Goal: Use online tool/utility: Utilize a website feature to perform a specific function

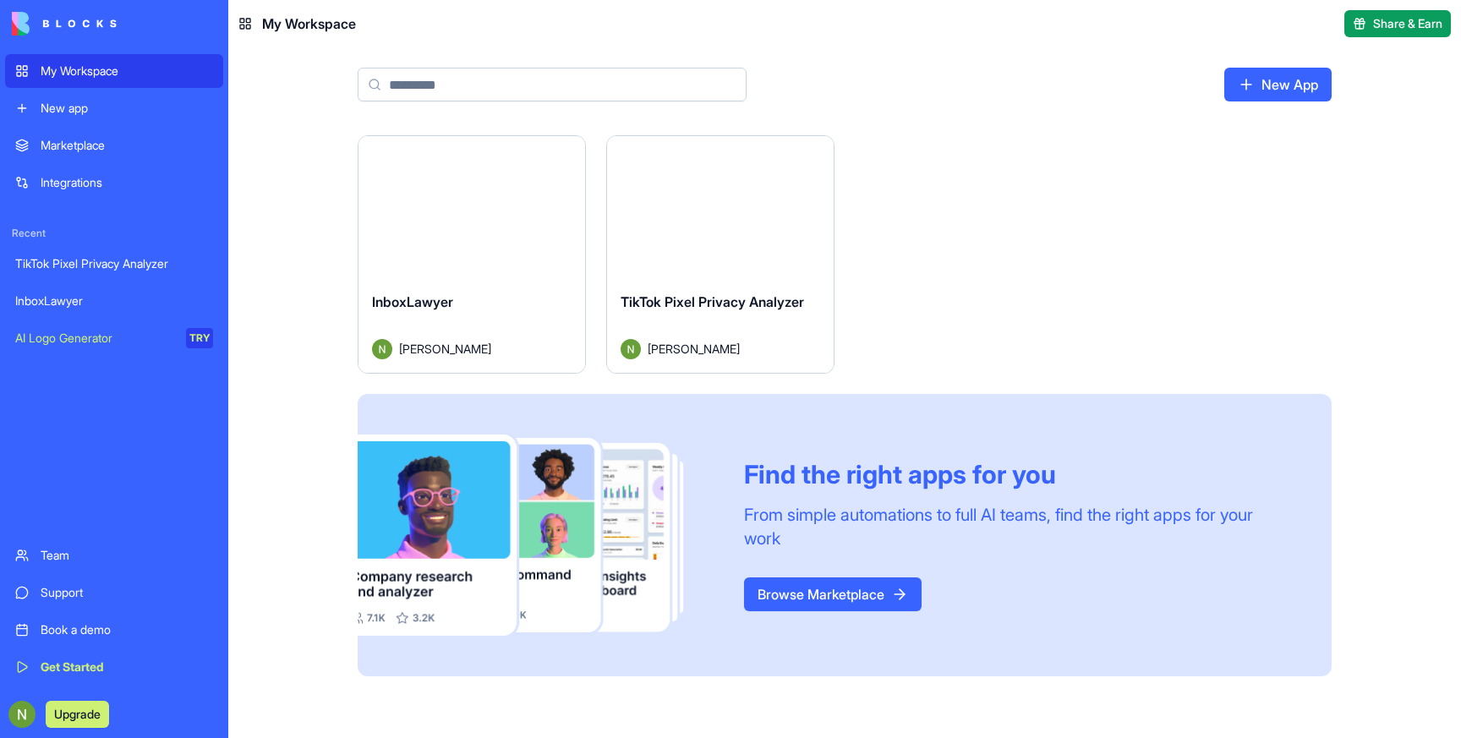
click at [524, 336] on div "InboxLawyer" at bounding box center [472, 315] width 200 height 47
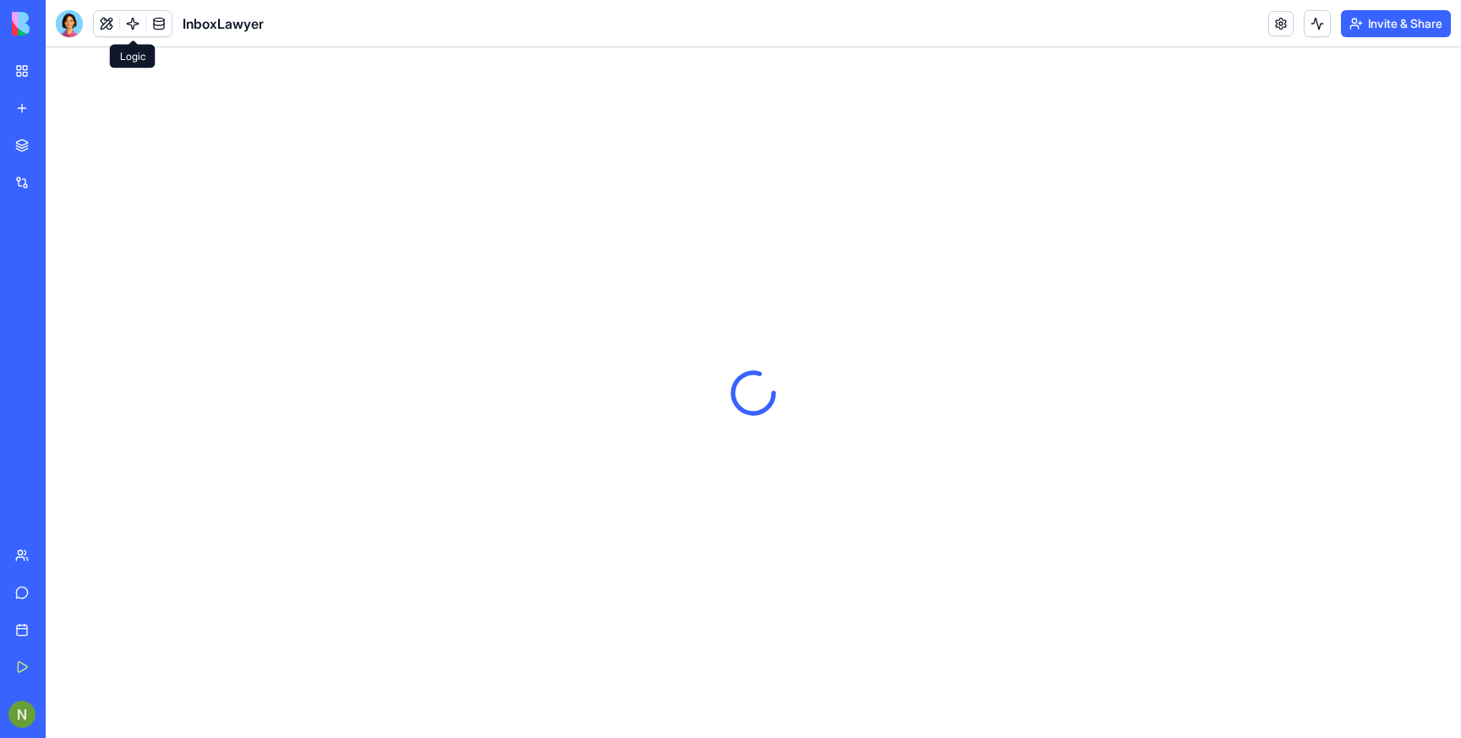
click at [133, 19] on link at bounding box center [132, 23] width 25 height 25
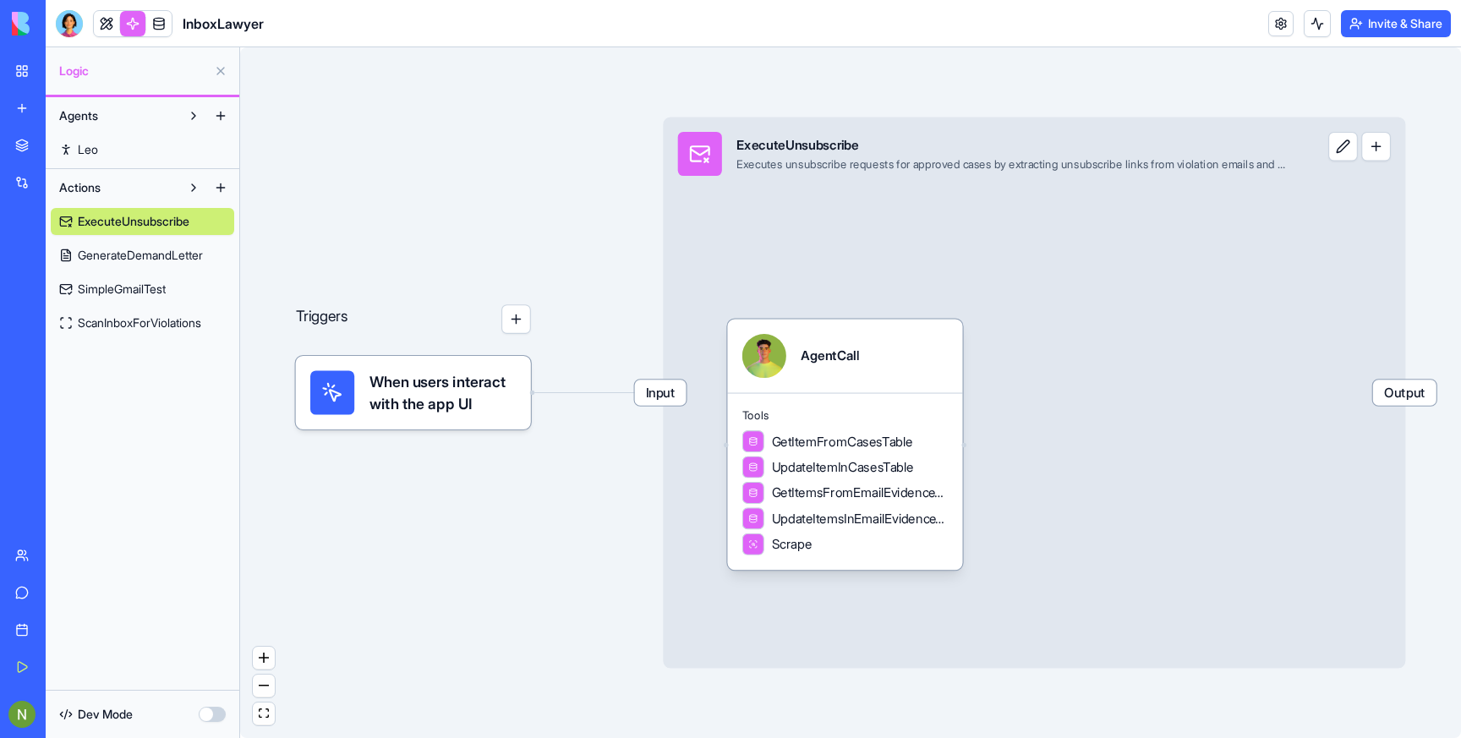
click at [147, 252] on span "GenerateDemandLetter" at bounding box center [140, 255] width 125 height 17
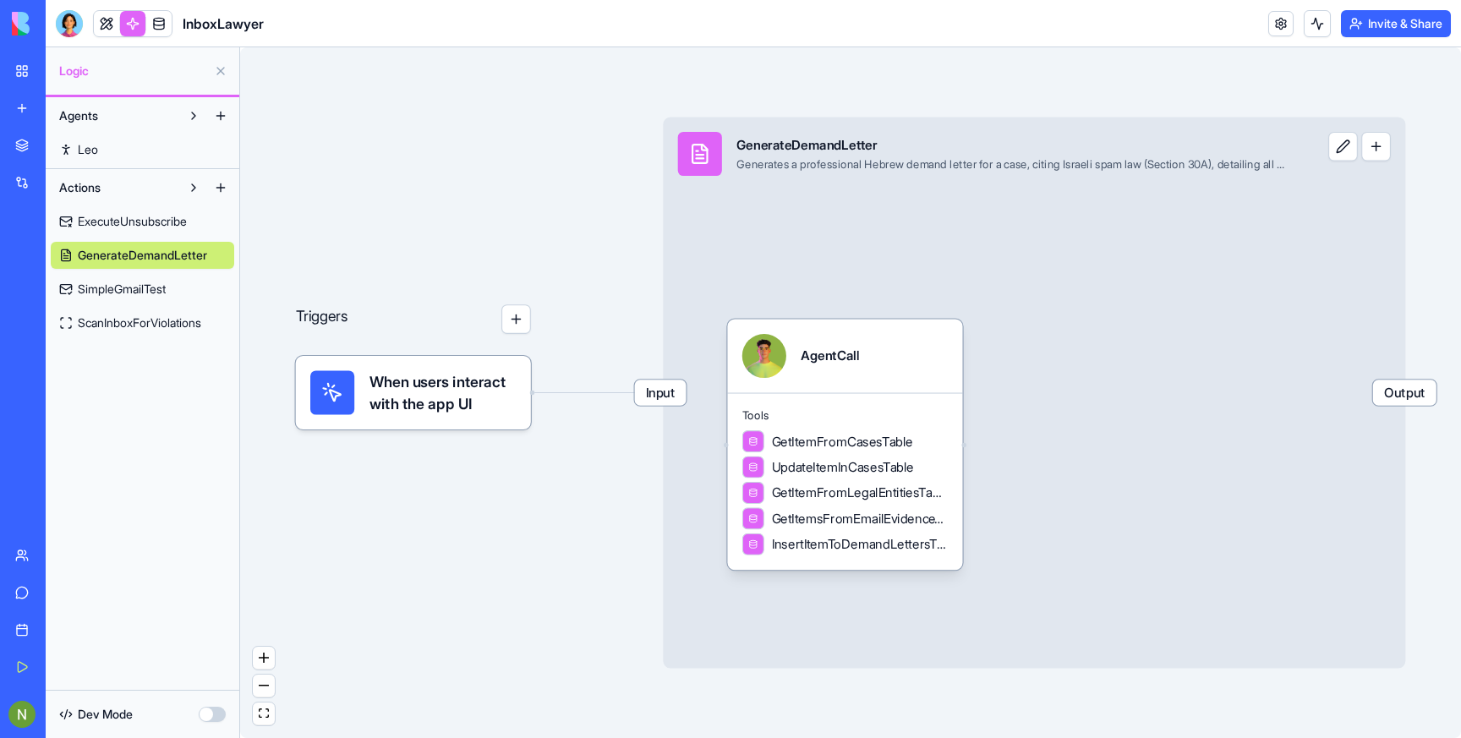
click at [93, 290] on span "SimpleGmailTest" at bounding box center [122, 289] width 88 height 17
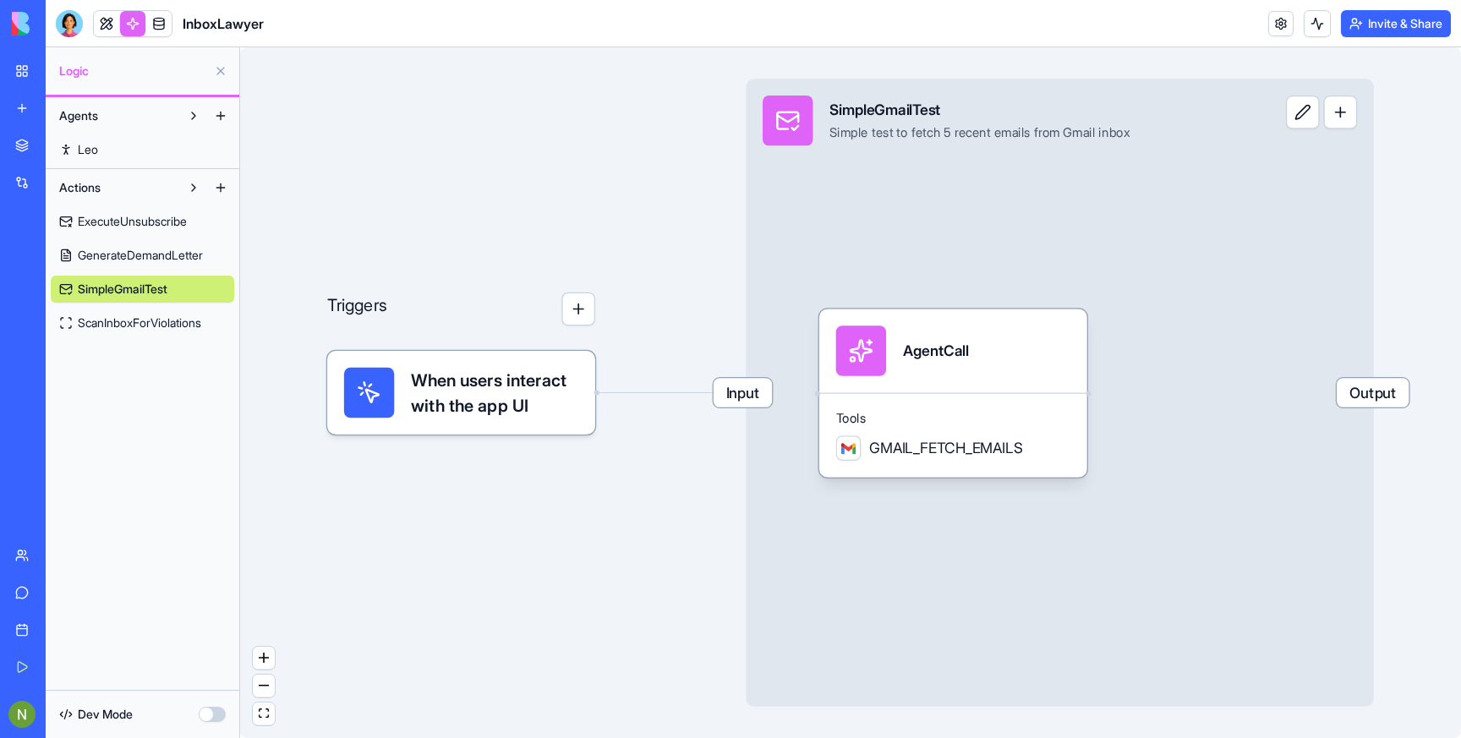
click at [90, 318] on span "ScanInboxForViolations" at bounding box center [139, 323] width 123 height 17
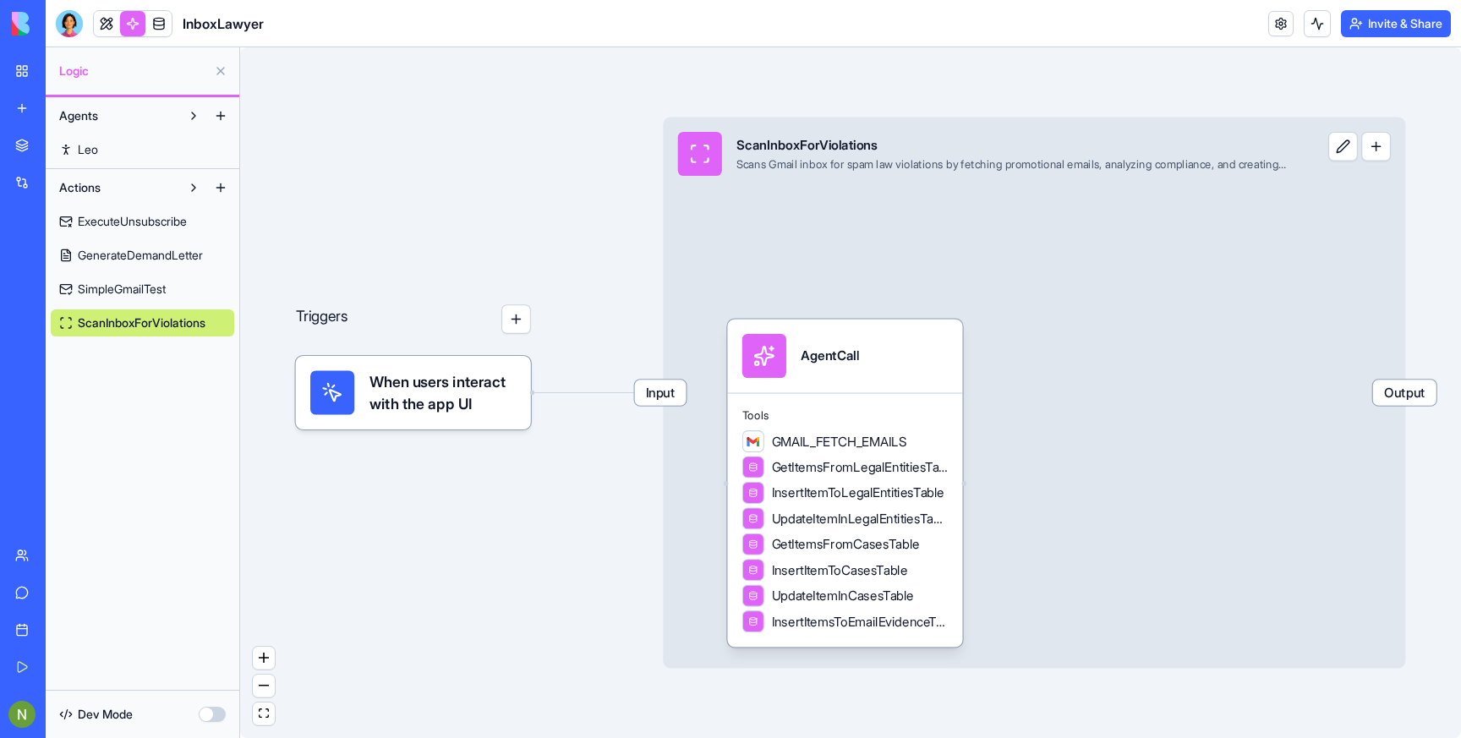
click at [107, 293] on span "SimpleGmailTest" at bounding box center [122, 289] width 88 height 17
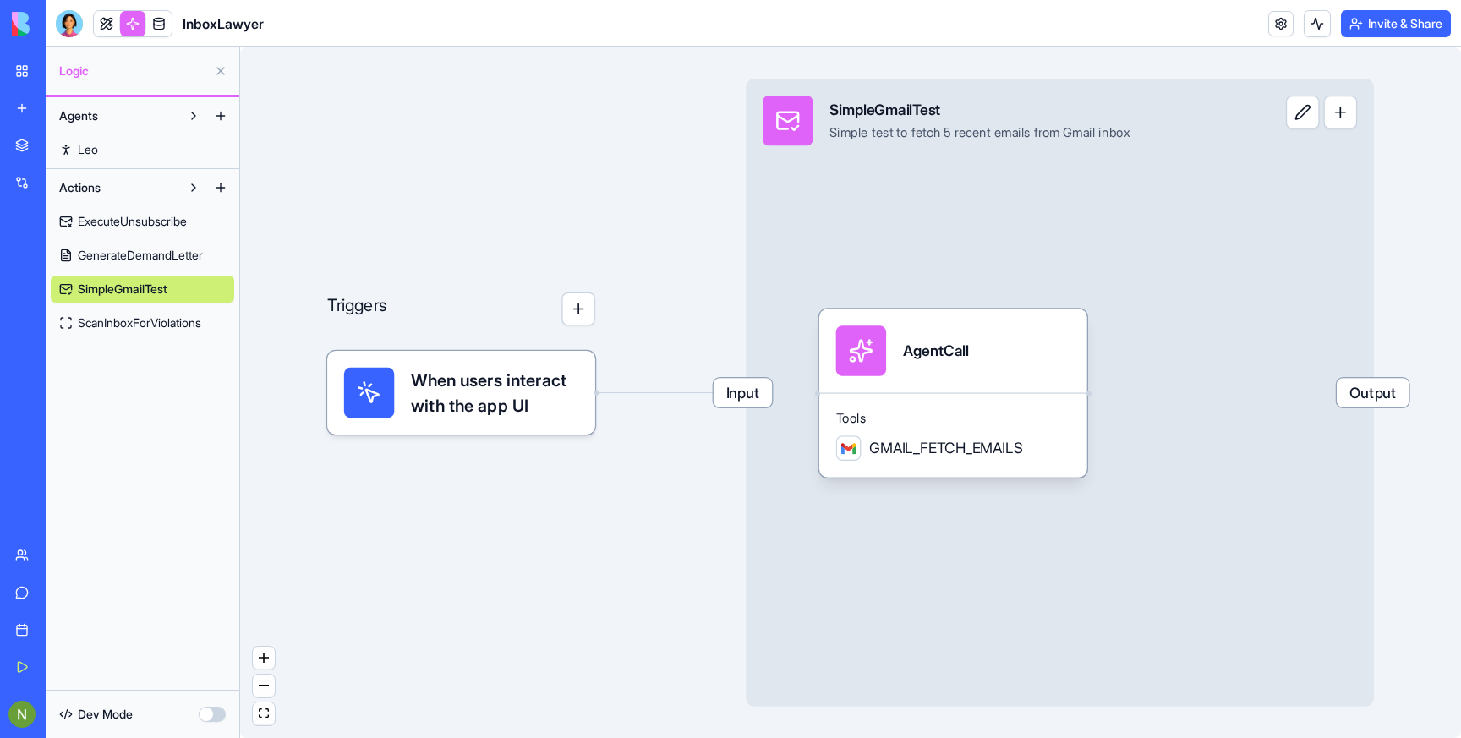
click at [1007, 240] on div "Input SimpleGmailTest Simple test to fetch 5 recent emails from Gmail inbox Out…" at bounding box center [1060, 393] width 628 height 628
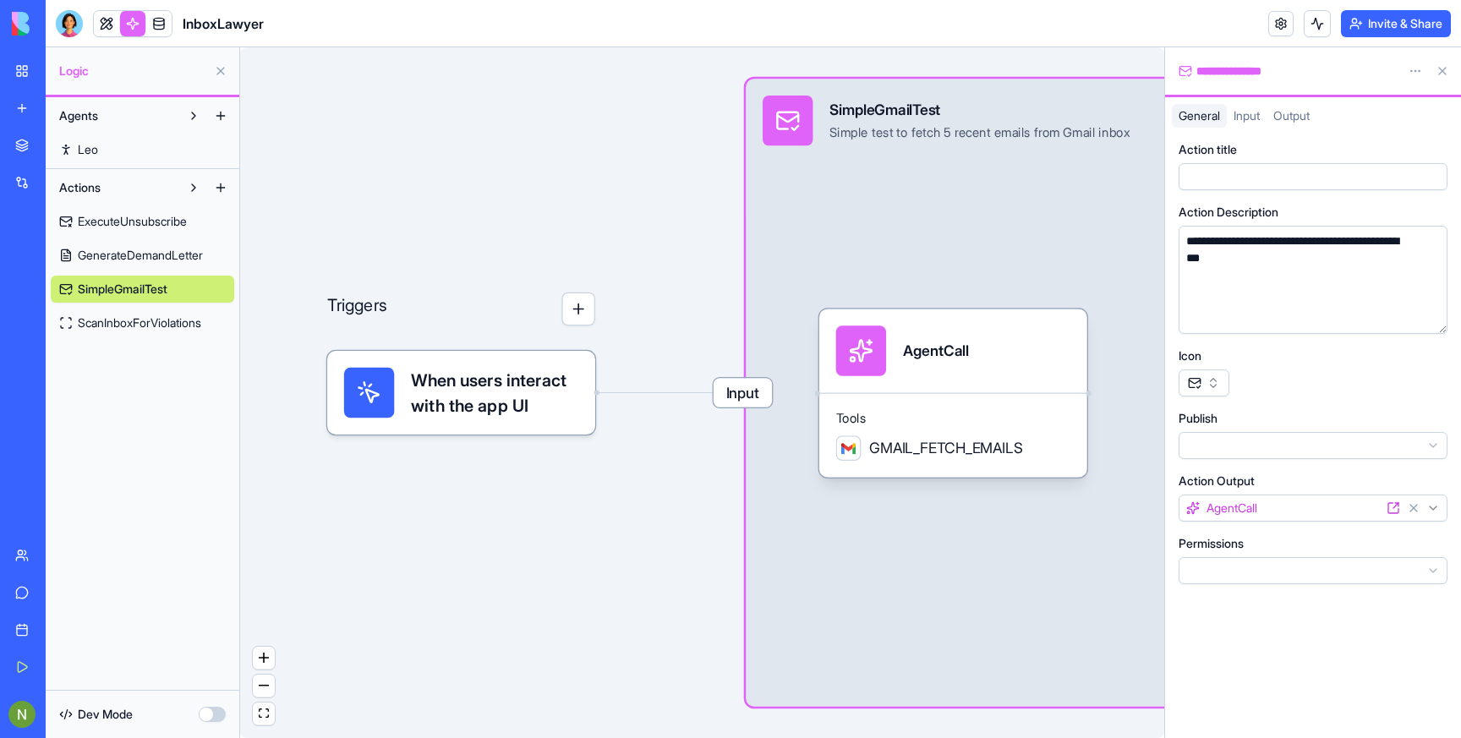
click at [1250, 108] on span "Input" at bounding box center [1247, 115] width 26 height 14
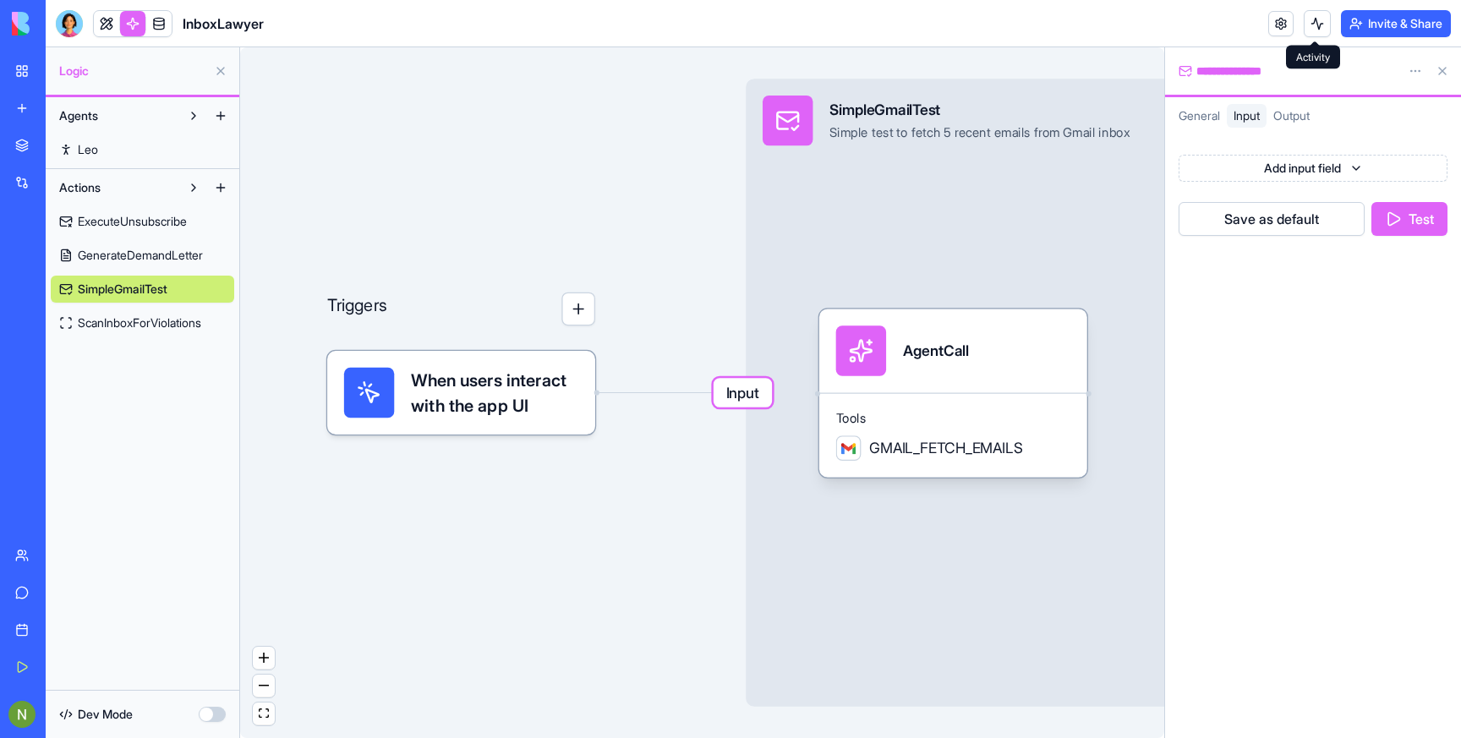
click at [1317, 19] on button at bounding box center [1317, 23] width 27 height 27
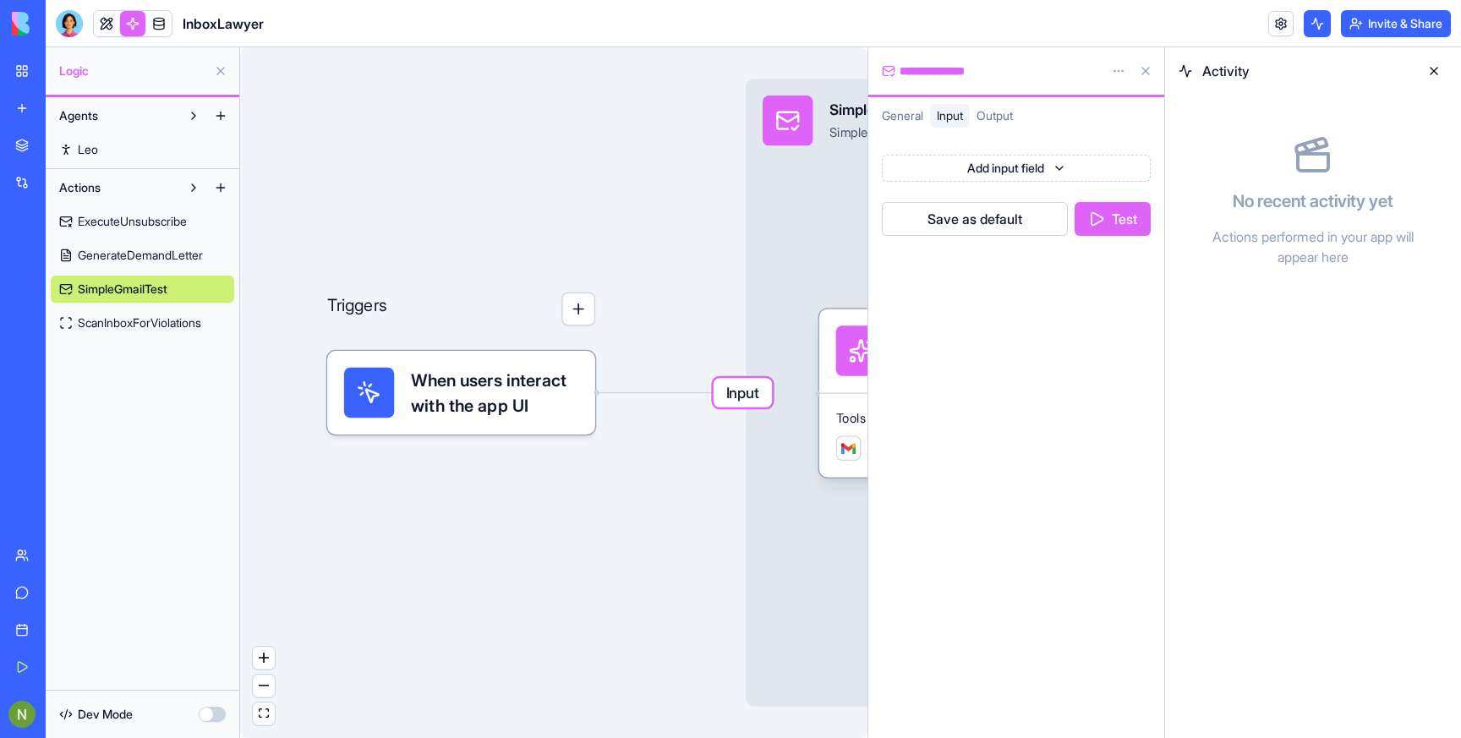
click at [1105, 216] on button "Test" at bounding box center [1113, 219] width 76 height 34
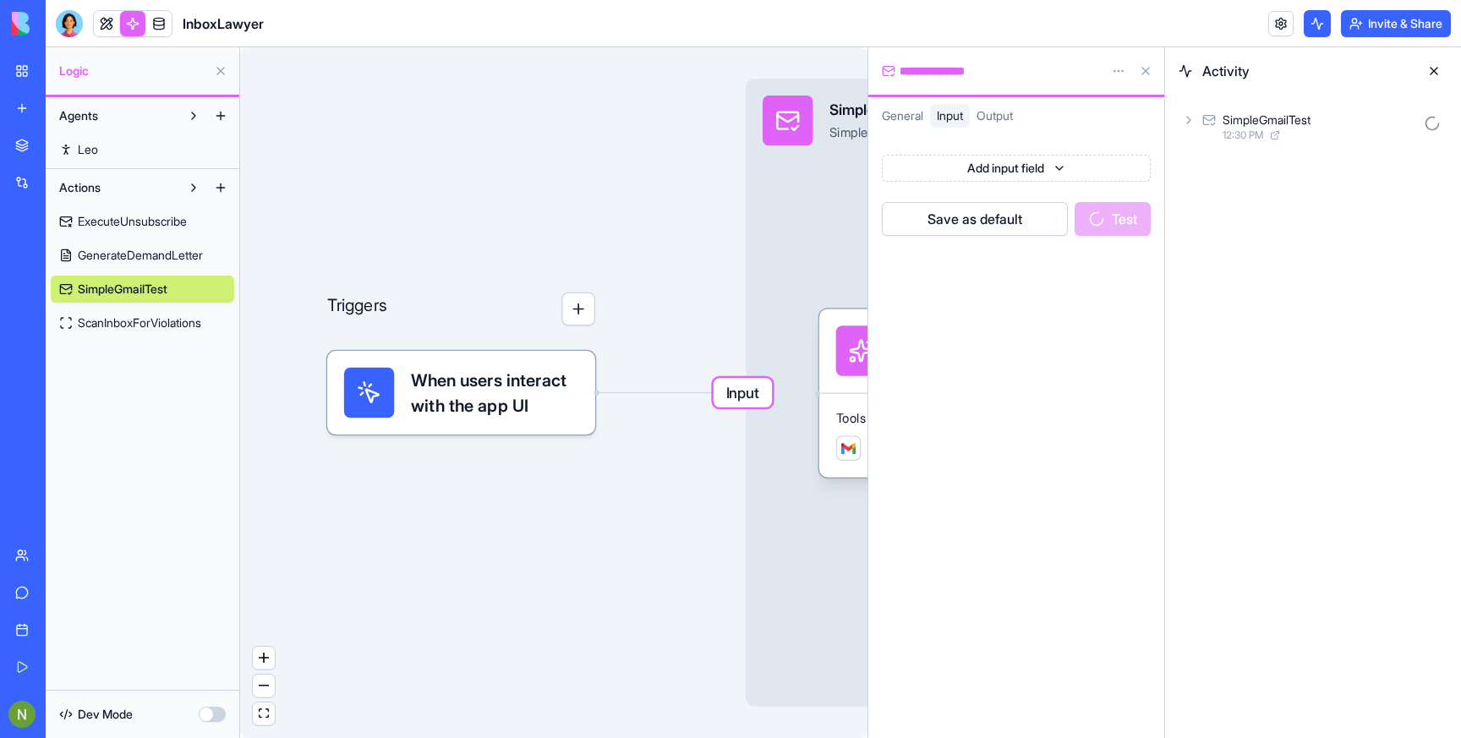
click at [1186, 117] on icon at bounding box center [1189, 120] width 14 height 14
click at [1221, 197] on icon at bounding box center [1217, 195] width 14 height 14
click at [1238, 270] on icon at bounding box center [1245, 269] width 14 height 14
click at [1288, 345] on span "Output" at bounding box center [1293, 346] width 36 height 17
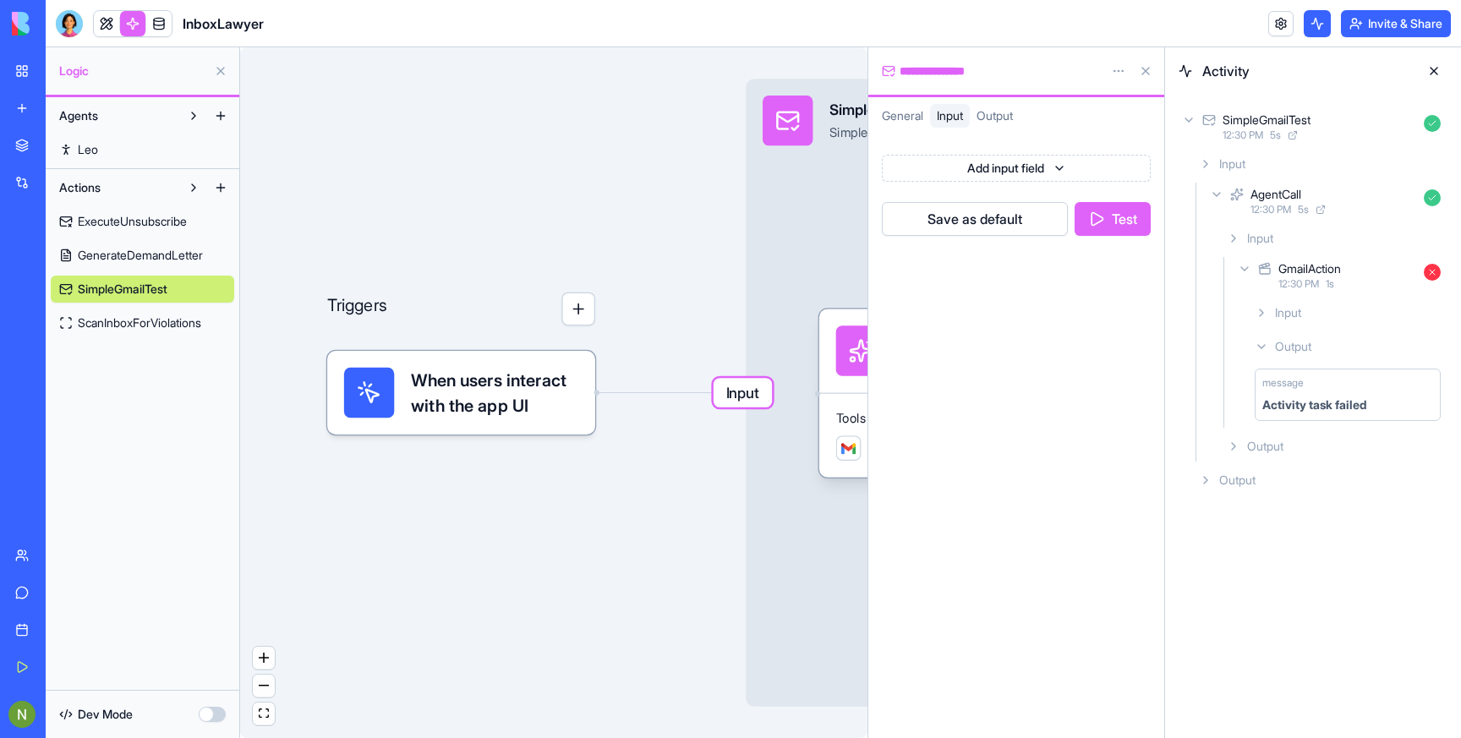
click at [1116, 210] on button "Test" at bounding box center [1113, 219] width 76 height 34
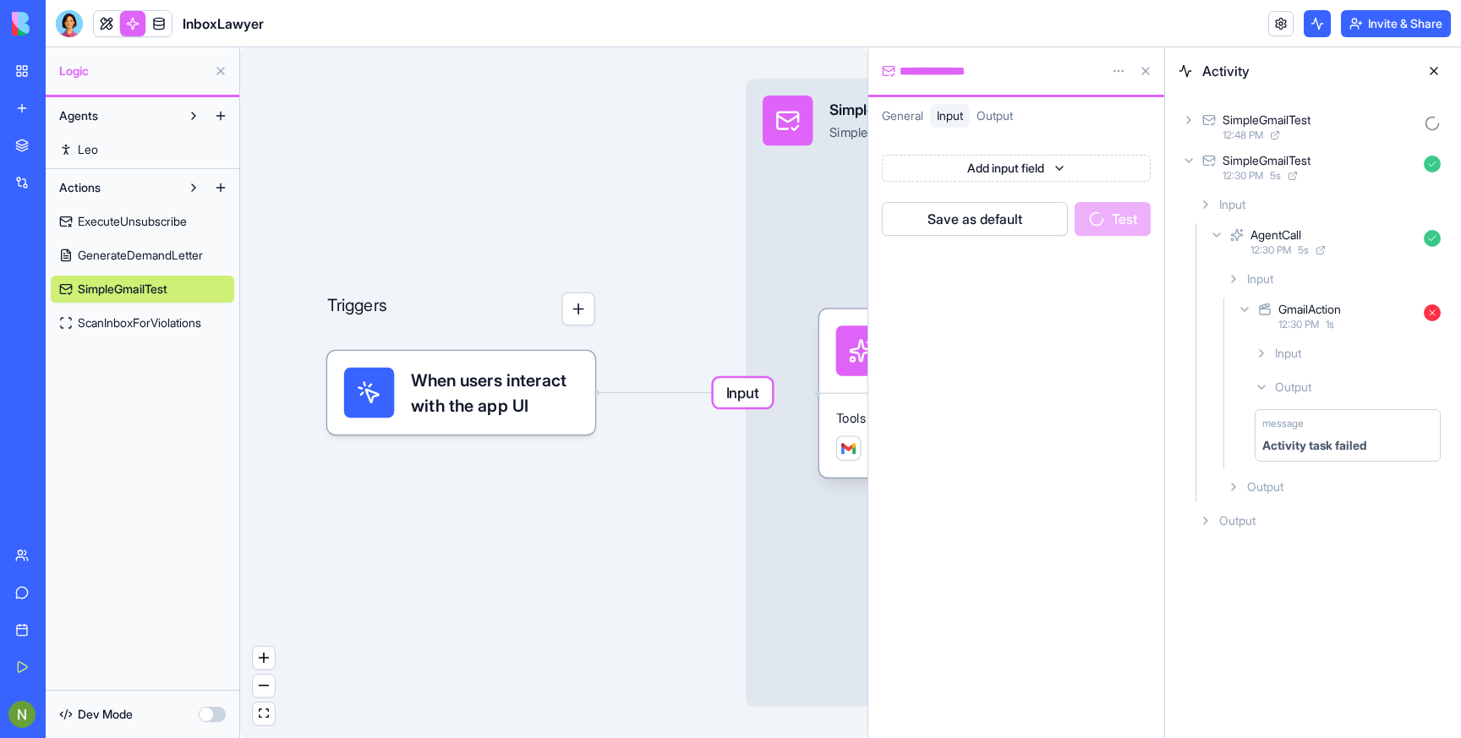
click at [1193, 120] on icon at bounding box center [1189, 120] width 14 height 14
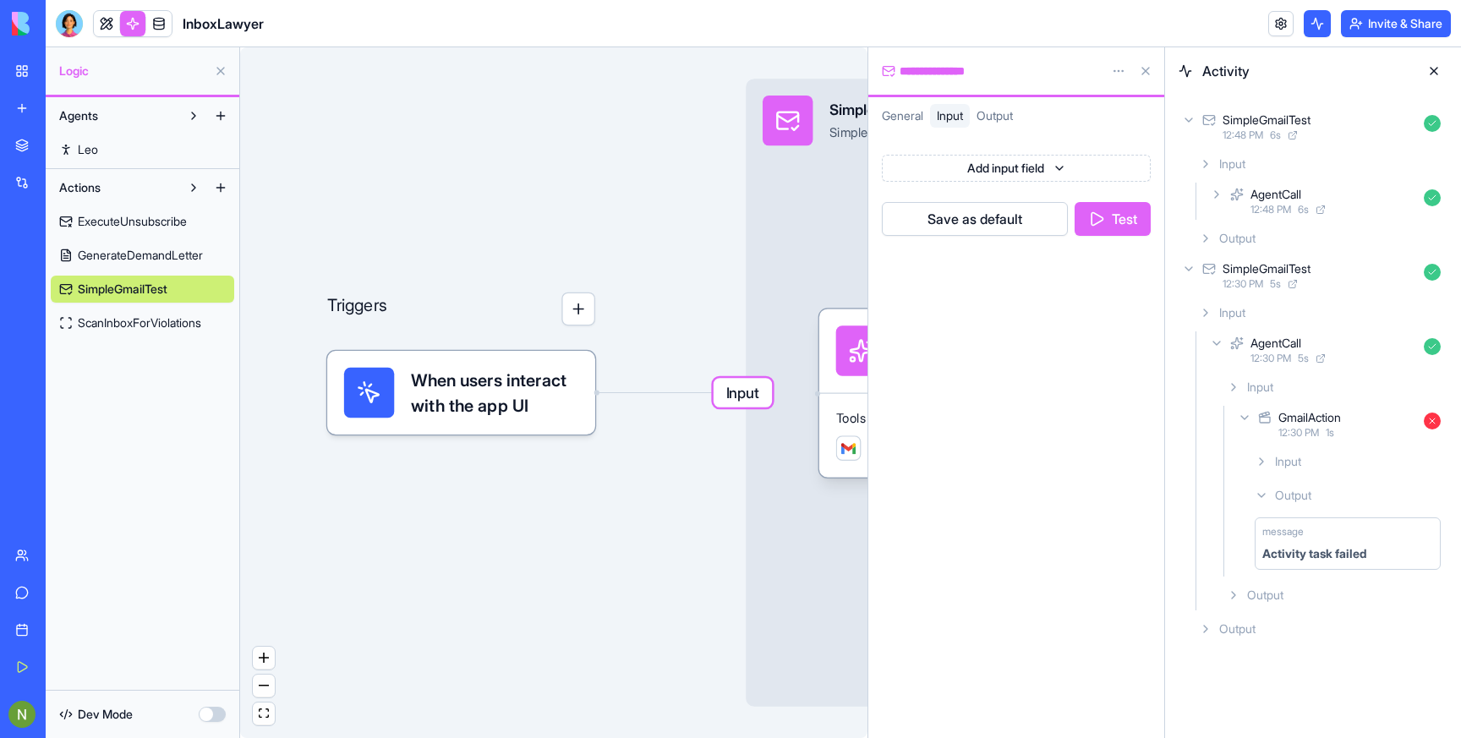
click at [1218, 197] on icon at bounding box center [1217, 195] width 14 height 14
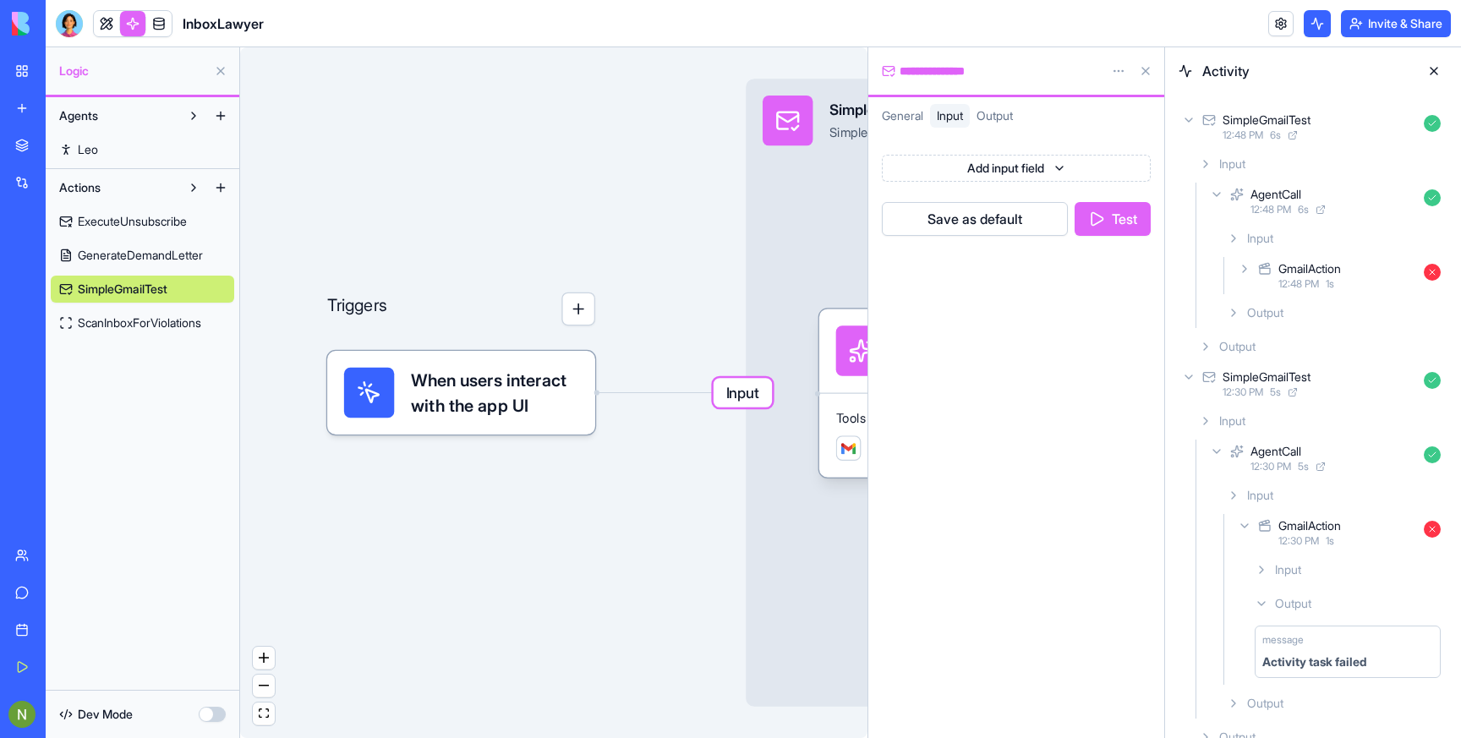
click at [1292, 272] on div "GmailAction" at bounding box center [1310, 268] width 63 height 17
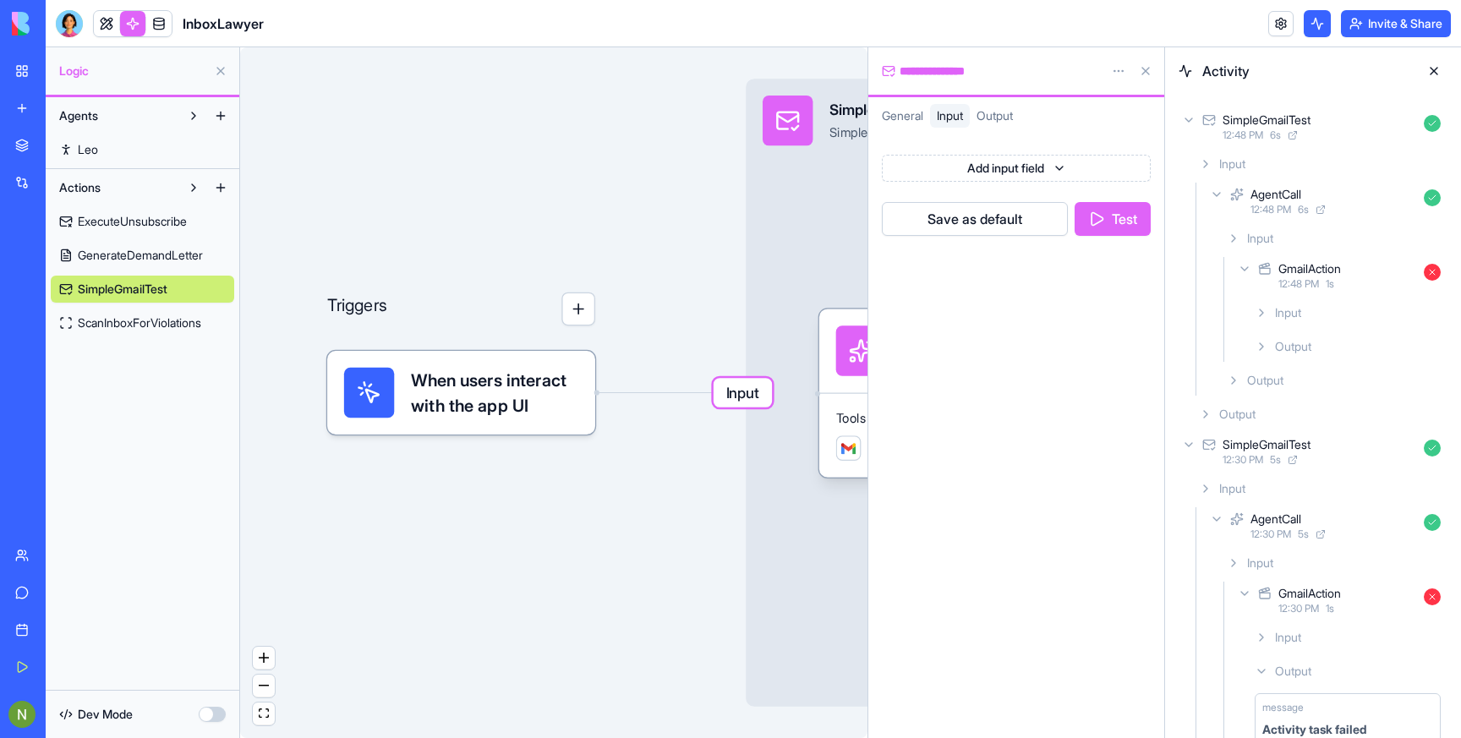
click at [1290, 330] on div "Input Output" at bounding box center [1348, 330] width 200 height 64
click at [1288, 342] on span "Output" at bounding box center [1293, 346] width 36 height 17
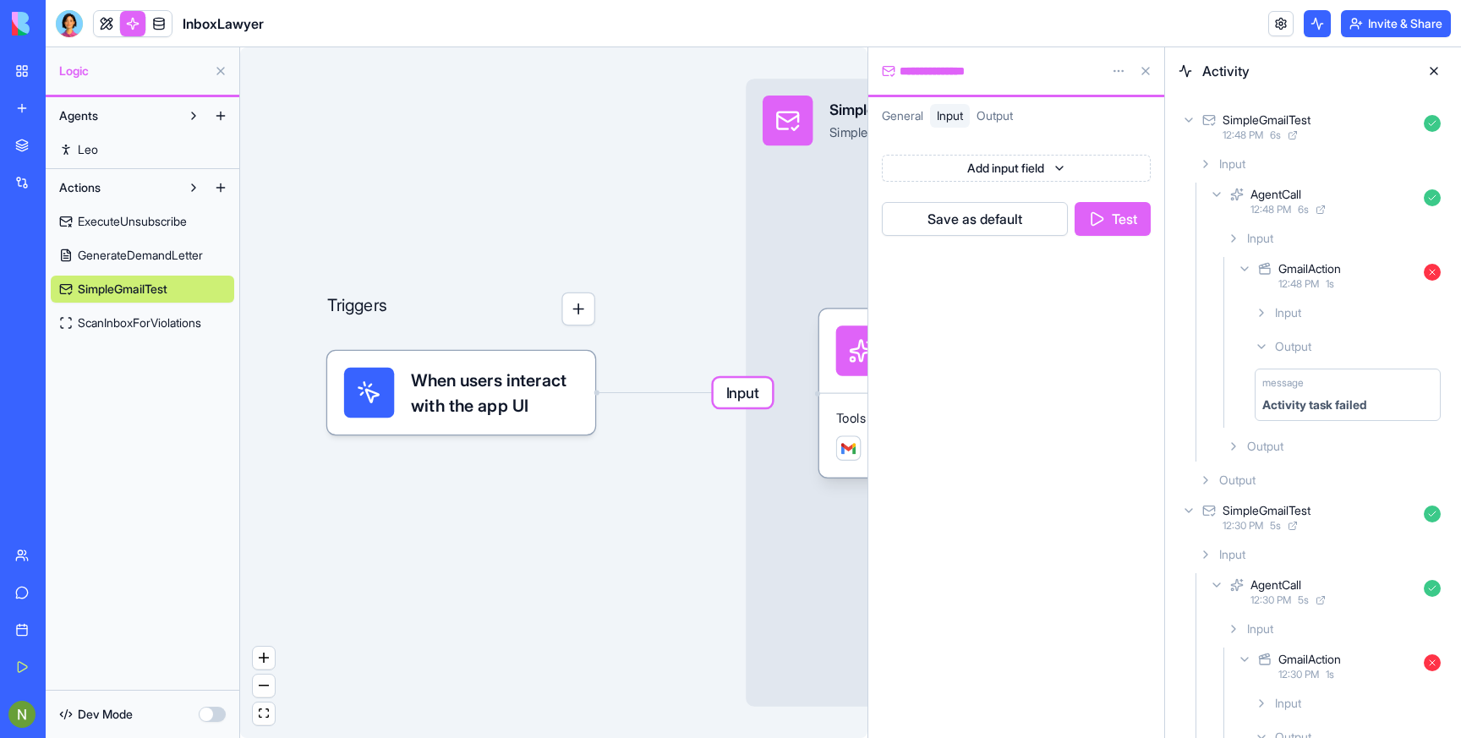
click at [487, 129] on div "Triggers When users interact with the app UI Input SimpleGmailTest Simple test …" at bounding box center [553, 392] width 627 height 691
click at [1439, 68] on button at bounding box center [1434, 71] width 27 height 27
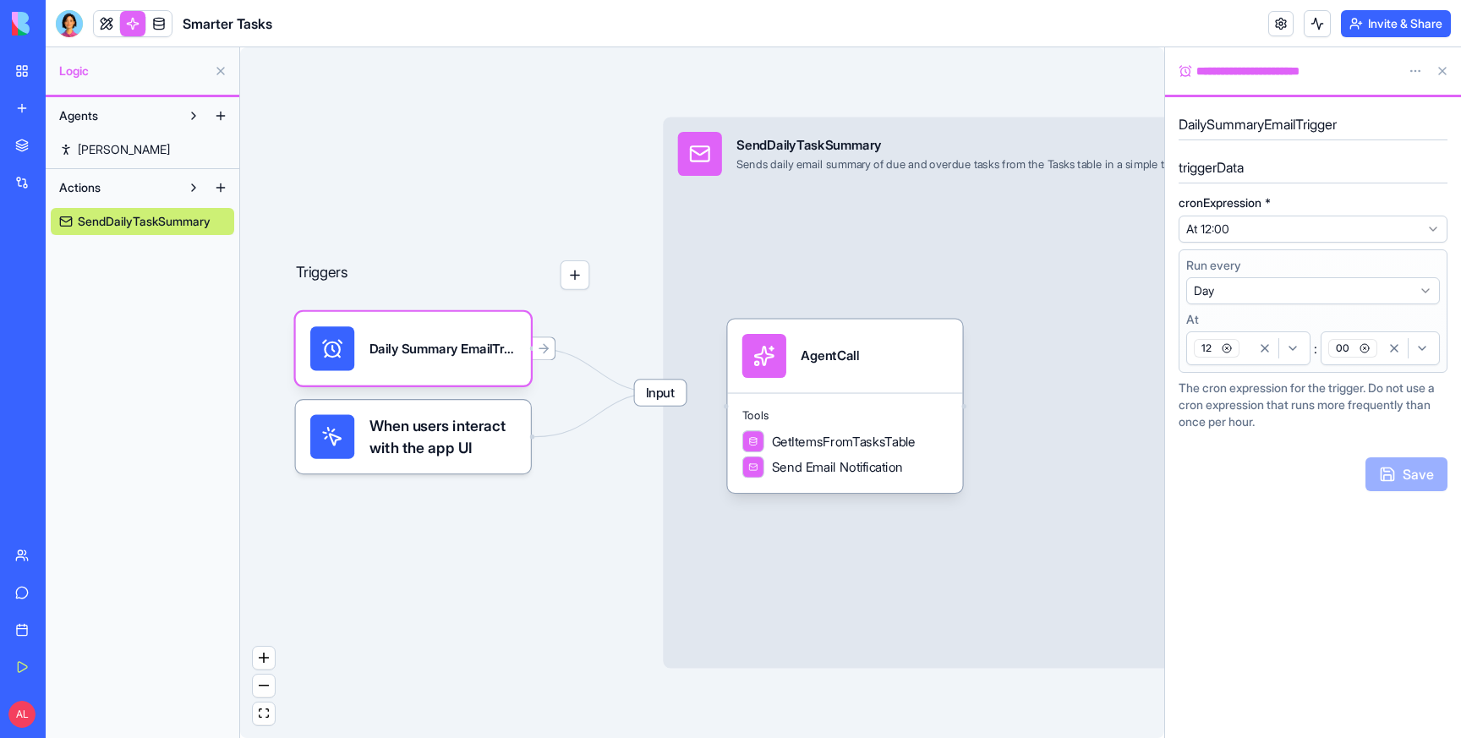
click at [426, 93] on div "Triggers Daily Summary EmailTrigger When users interact with the app UI Input S…" at bounding box center [702, 392] width 924 height 691
